Goal: Information Seeking & Learning: Learn about a topic

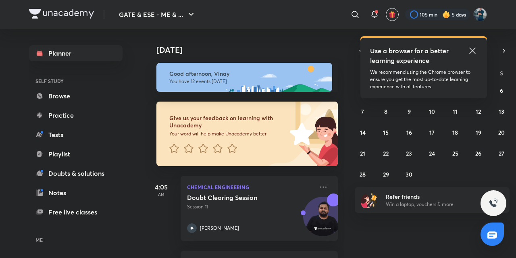
click at [471, 48] on icon at bounding box center [473, 51] width 10 height 10
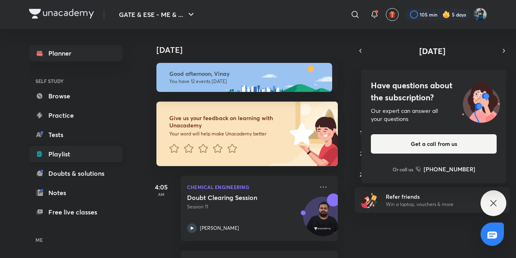
click at [60, 157] on link "Playlist" at bounding box center [76, 154] width 94 height 16
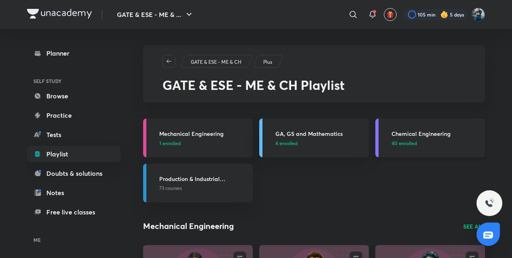
click at [410, 134] on h3 "Chemical Engineering" at bounding box center [436, 133] width 89 height 8
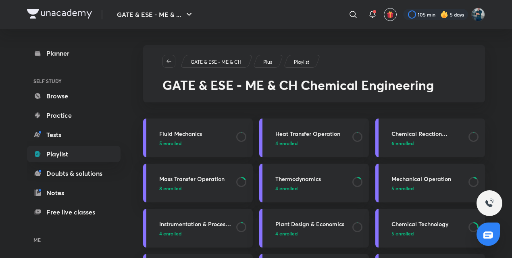
click at [188, 221] on h3 "Instrumentation & Process Control" at bounding box center [195, 224] width 72 height 8
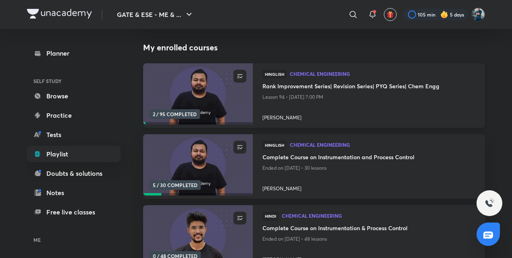
scroll to position [77, 0]
click at [294, 155] on h4 "Complete Course on Instrumentation and Process Control" at bounding box center [369, 157] width 213 height 10
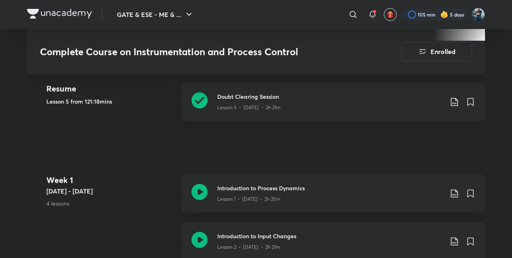
scroll to position [404, 0]
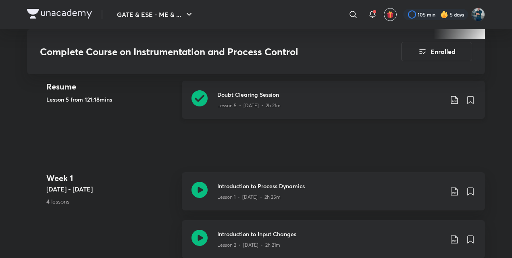
click at [195, 96] on icon at bounding box center [200, 98] width 16 height 16
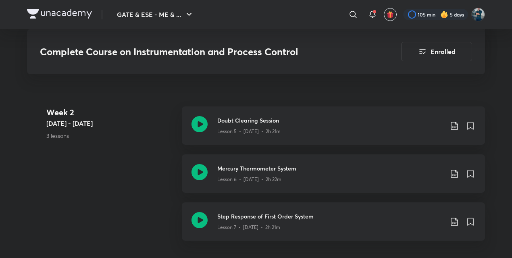
scroll to position [704, 0]
click at [201, 172] on icon at bounding box center [200, 173] width 16 height 16
